Goal: Find specific page/section: Find specific page/section

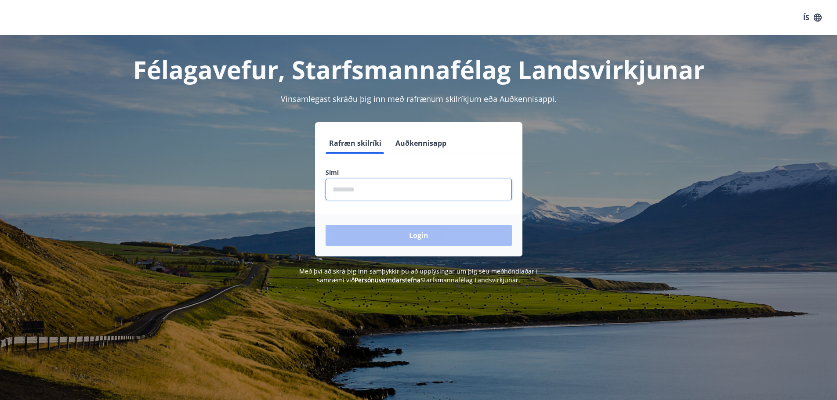
click at [395, 189] on input "phone" at bounding box center [418, 190] width 186 height 22
type input "********"
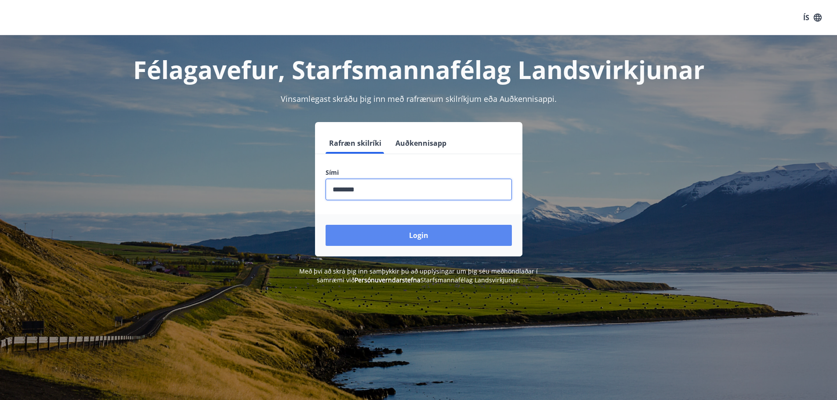
click at [398, 235] on button "Login" at bounding box center [418, 235] width 186 height 21
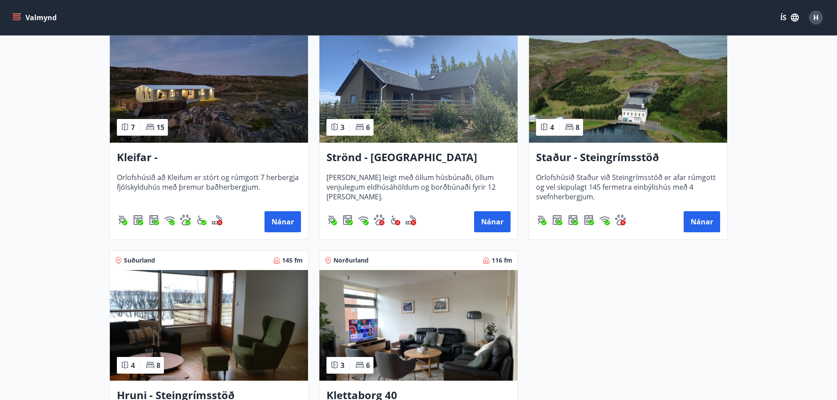
scroll to position [483, 0]
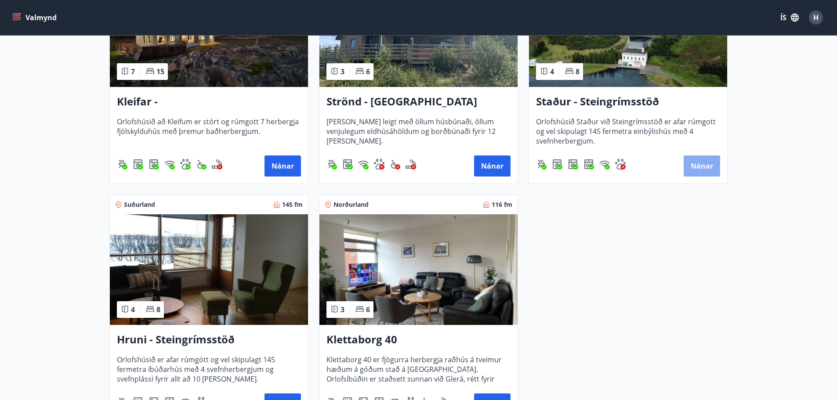
click at [694, 169] on button "Nánar" at bounding box center [701, 165] width 36 height 21
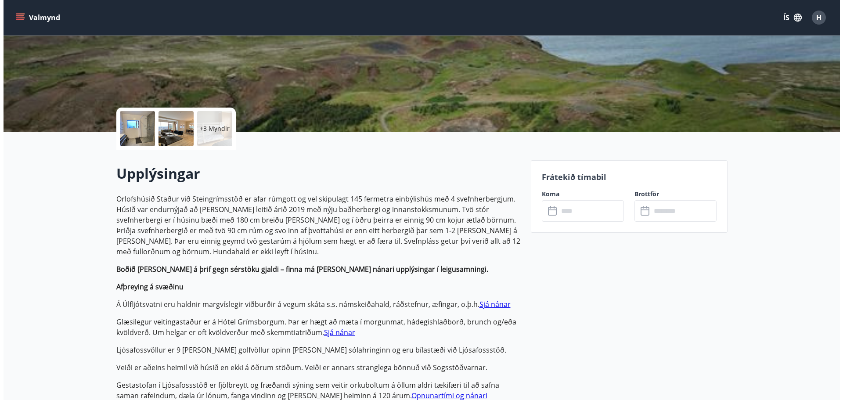
scroll to position [132, 0]
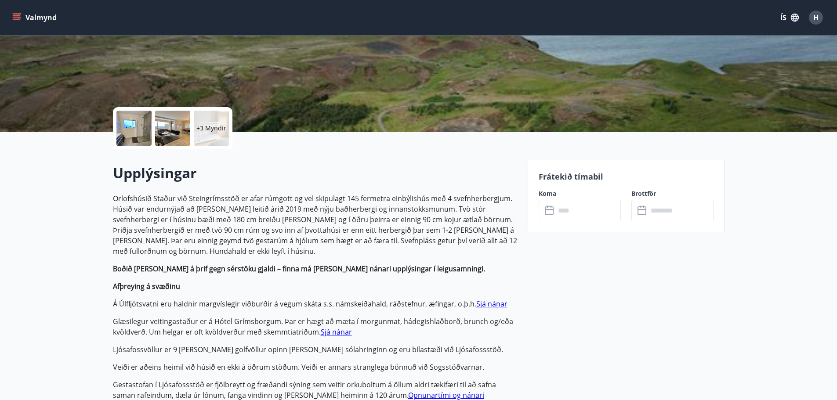
click at [213, 127] on p "+3 Myndir" at bounding box center [211, 128] width 30 height 9
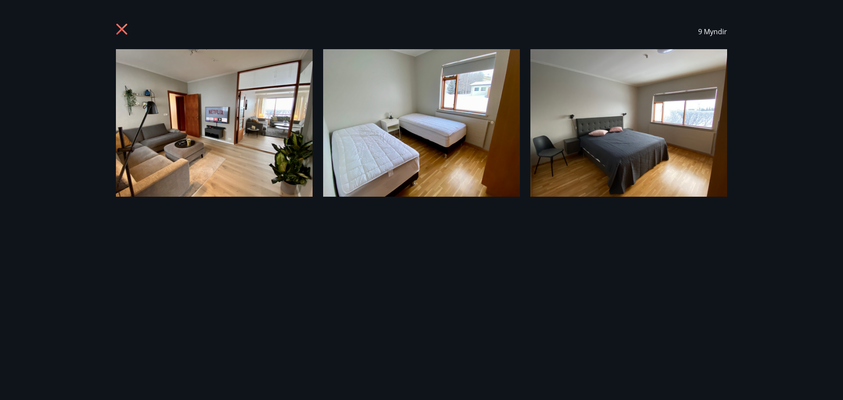
click at [249, 72] on img at bounding box center [214, 123] width 197 height 148
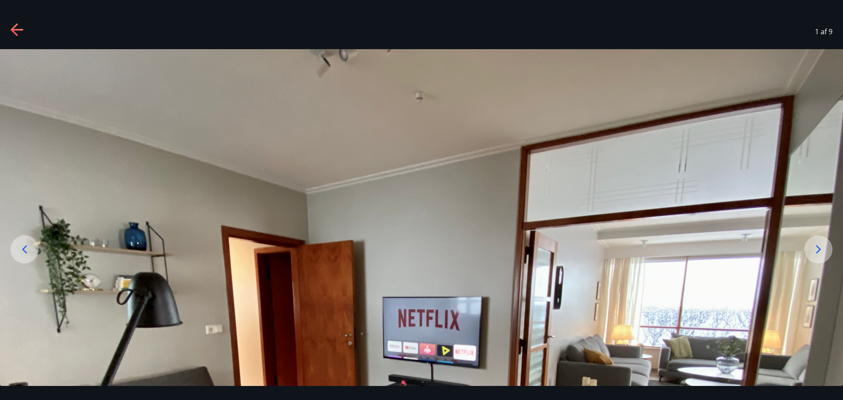
click at [16, 30] on icon at bounding box center [18, 30] width 14 height 14
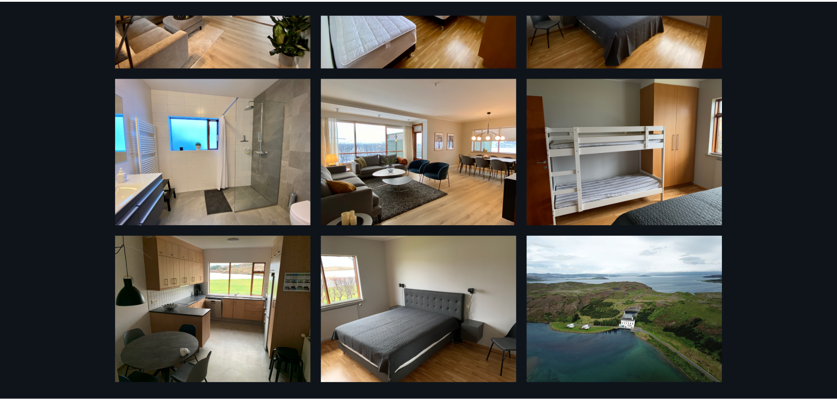
scroll to position [0, 0]
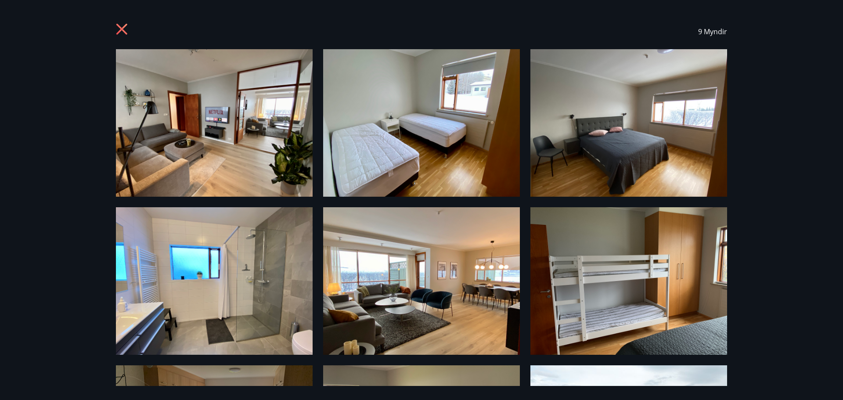
click at [121, 27] on icon at bounding box center [121, 29] width 11 height 11
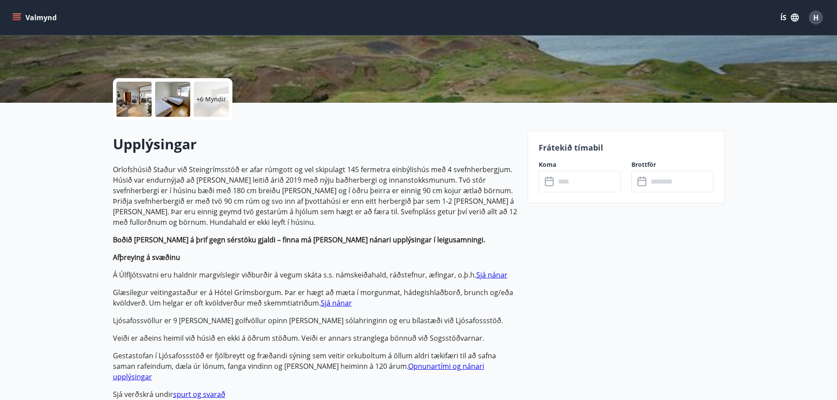
scroll to position [220, 0]
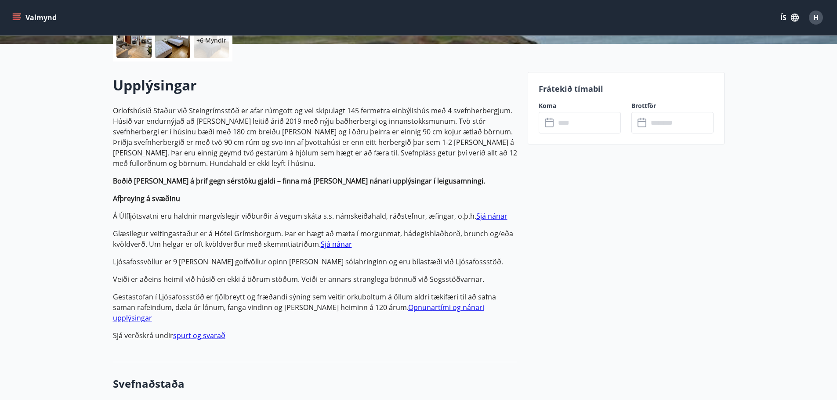
click at [322, 130] on p "Orlofshúsið Staður við Steingrímsstöð er afar rúmgott og vel skipulagt 145 ferm…" at bounding box center [315, 136] width 404 height 63
